Goal: Check status: Check status

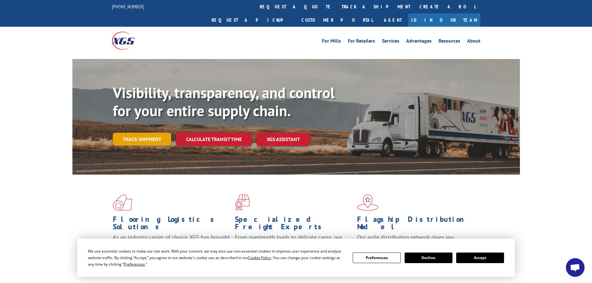
click at [154, 133] on link "Track shipment" at bounding box center [142, 139] width 58 height 13
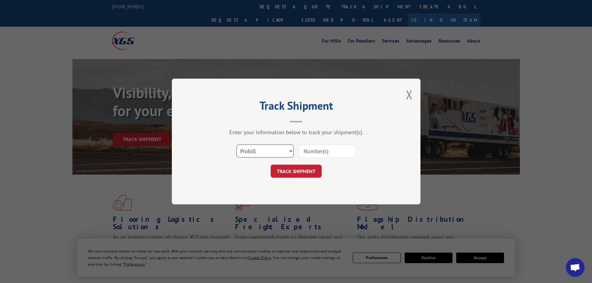
click at [258, 147] on select "Select category... Probill BOL PO" at bounding box center [264, 150] width 57 height 13
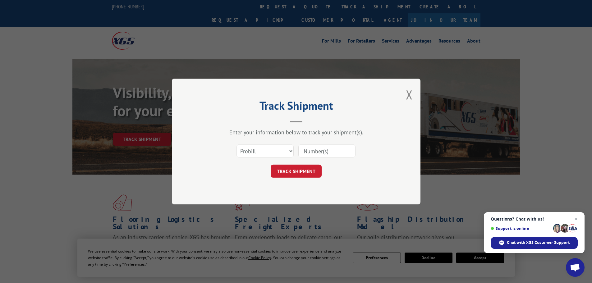
click at [320, 141] on div "Select category... Probill BOL PO" at bounding box center [296, 151] width 186 height 20
click at [322, 152] on input at bounding box center [326, 150] width 57 height 13
paste input "17392468"
type input "17392468"
click at [308, 162] on form "Select category... Probill BOL PO 17392468 TRACK SHIPMENT" at bounding box center [296, 159] width 186 height 37
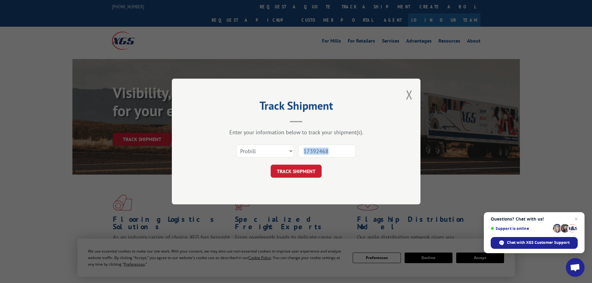
click at [310, 170] on button "TRACK SHIPMENT" at bounding box center [295, 171] width 51 height 13
